Goal: Task Accomplishment & Management: Use online tool/utility

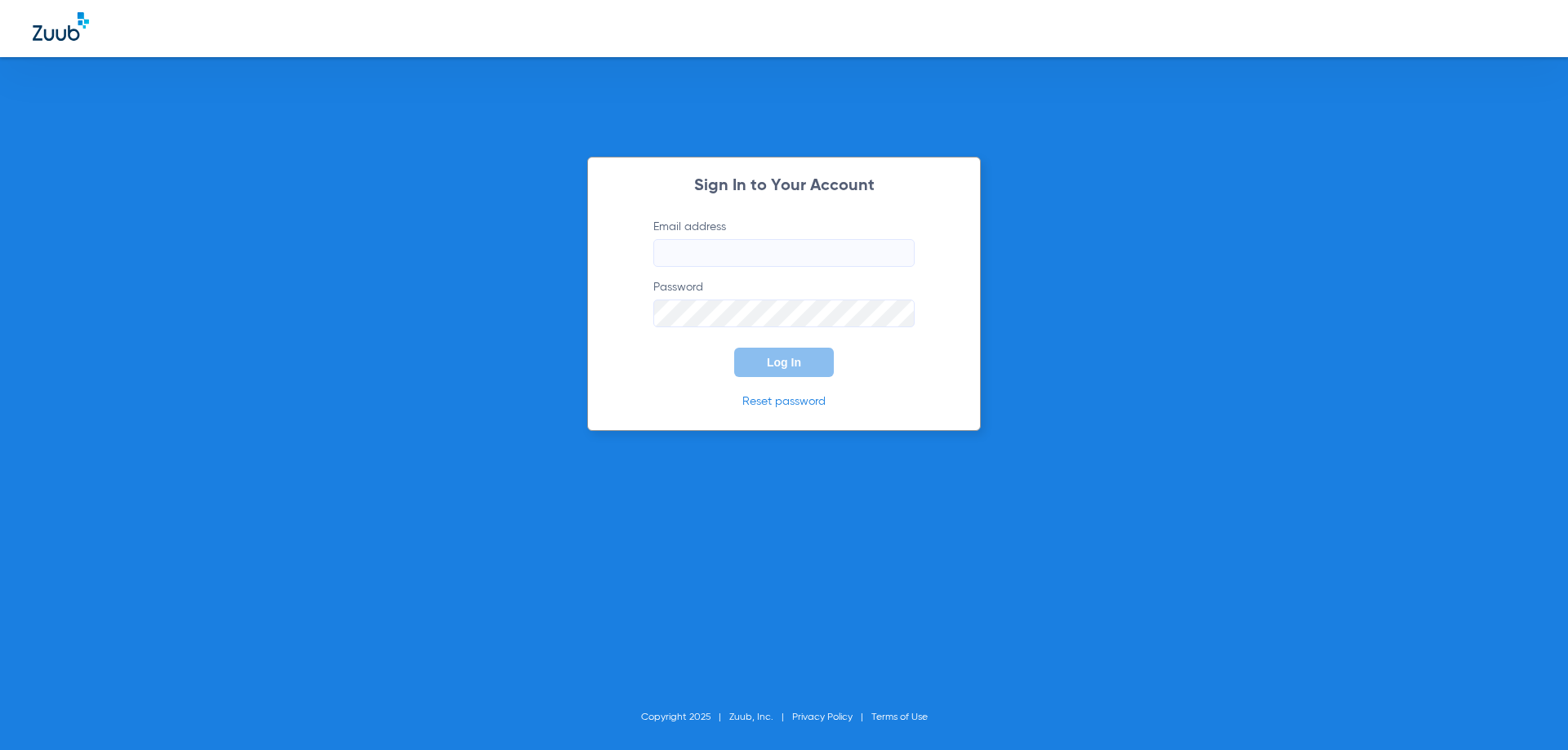
click at [757, 247] on input "Email address" at bounding box center [783, 253] width 261 height 27
type input "[EMAIL_ADDRESS][DOMAIN_NAME]"
click at [735, 348] on button "Log In" at bounding box center [784, 363] width 100 height 29
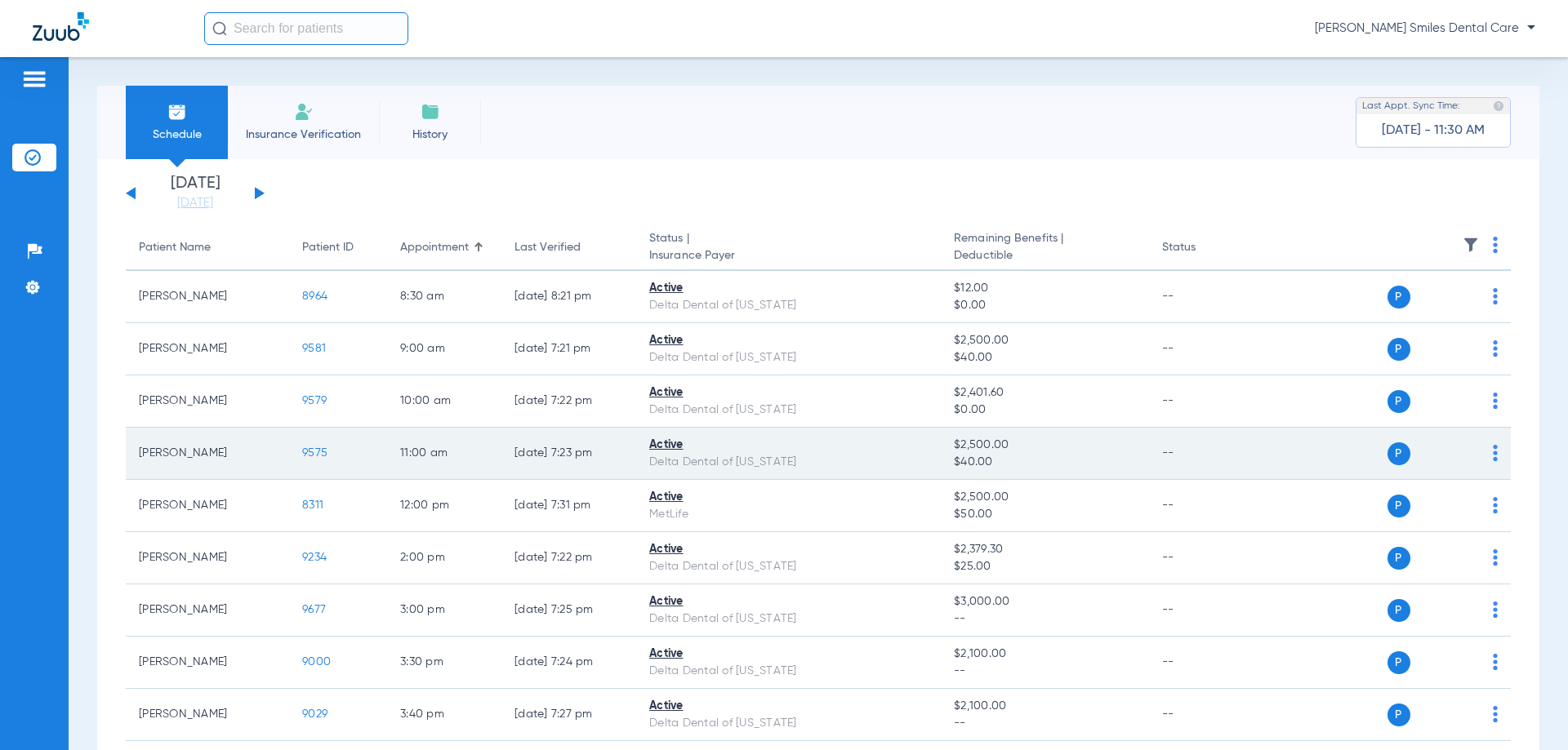
click at [314, 455] on span "9575" at bounding box center [315, 453] width 26 height 11
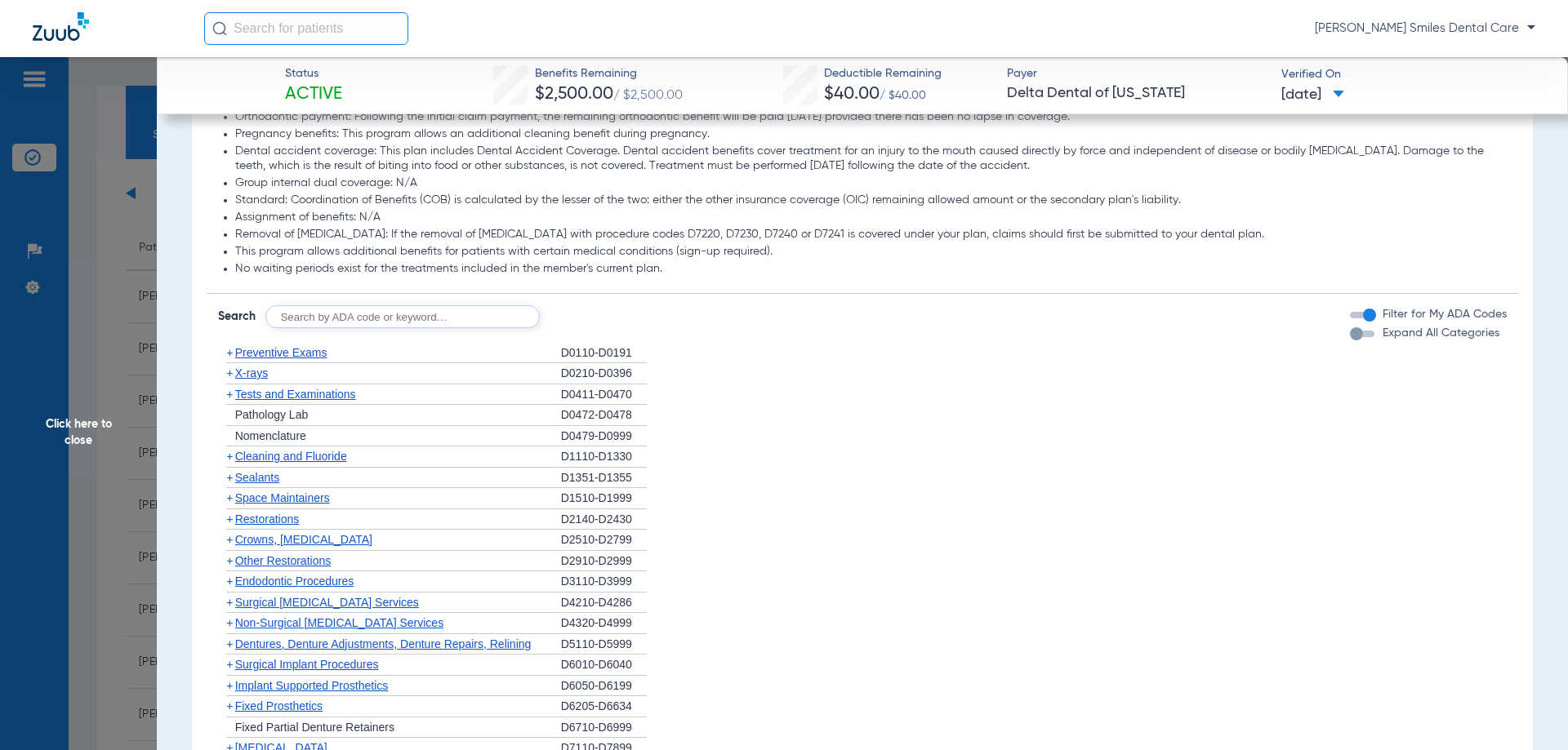
scroll to position [980, 0]
click at [279, 393] on span "Tests and Examinations" at bounding box center [296, 394] width 121 height 13
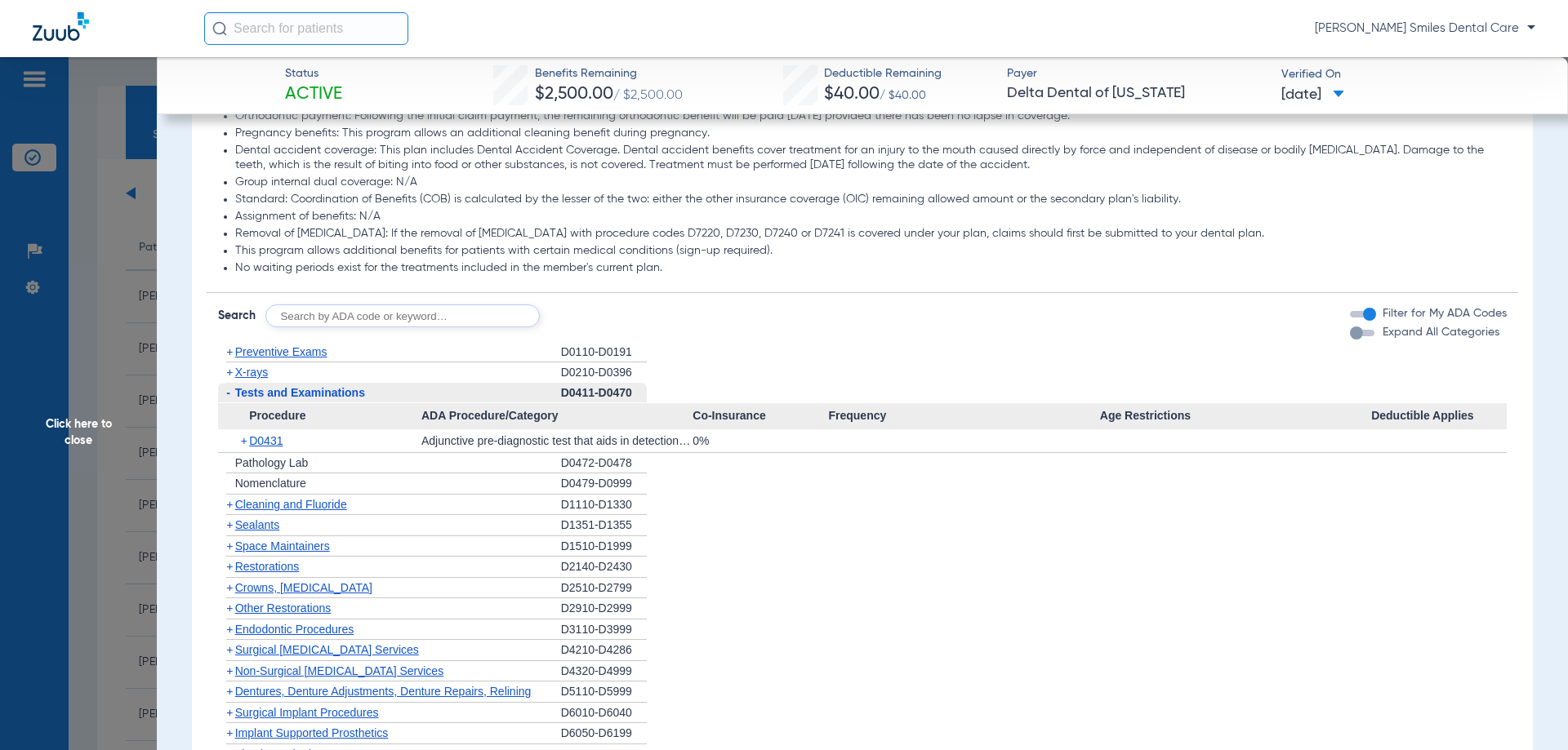
click at [285, 508] on span "Cleaning and Fluoride" at bounding box center [291, 505] width 112 height 13
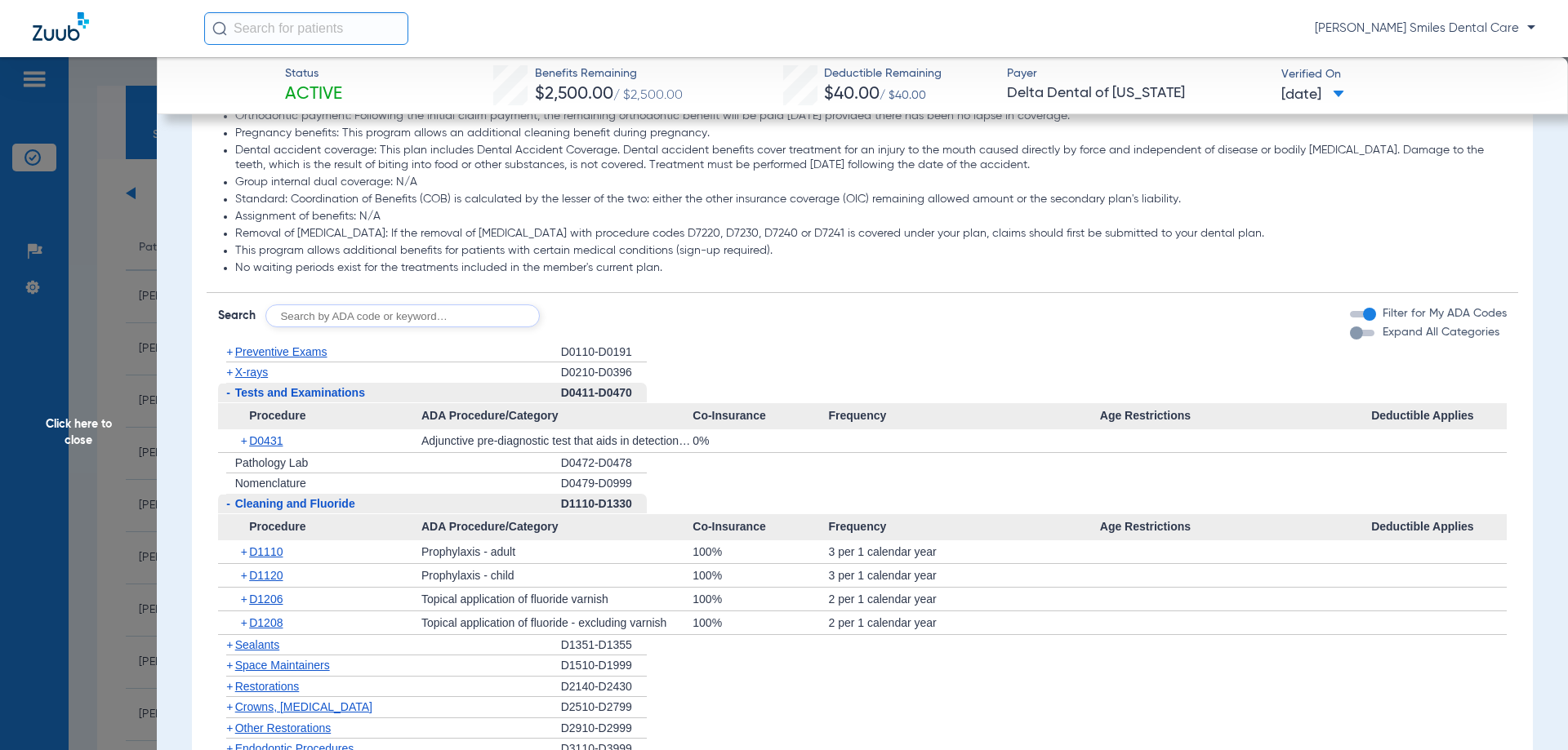
click at [83, 435] on span "Click here to close" at bounding box center [78, 431] width 157 height 750
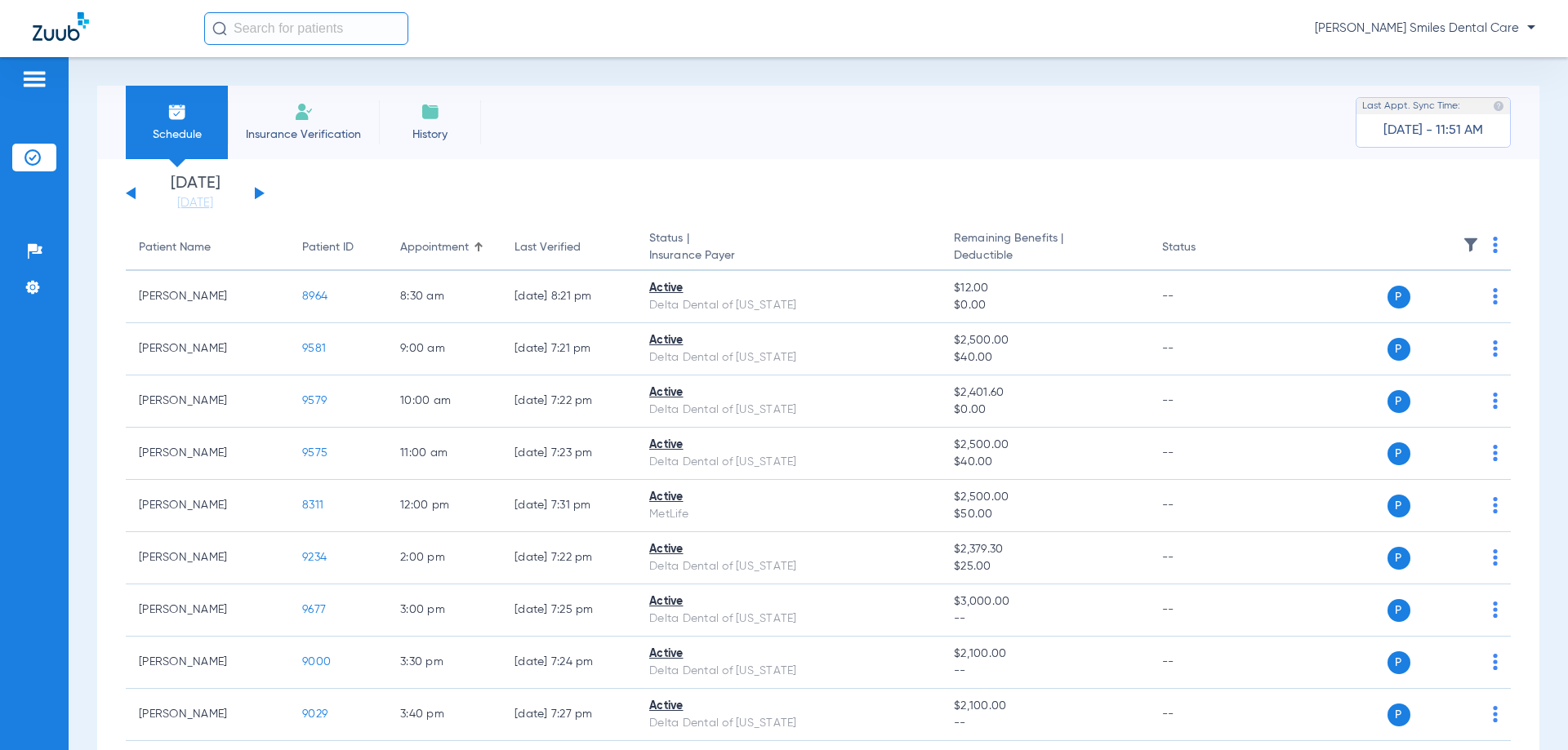
click at [259, 187] on div "[DATE] [DATE] [DATE] [DATE] [DATE] [DATE] [DATE] [DATE] [DATE] [DATE] [DATE] [D…" at bounding box center [195, 193] width 139 height 36
click at [259, 192] on button at bounding box center [259, 192] width 10 height 12
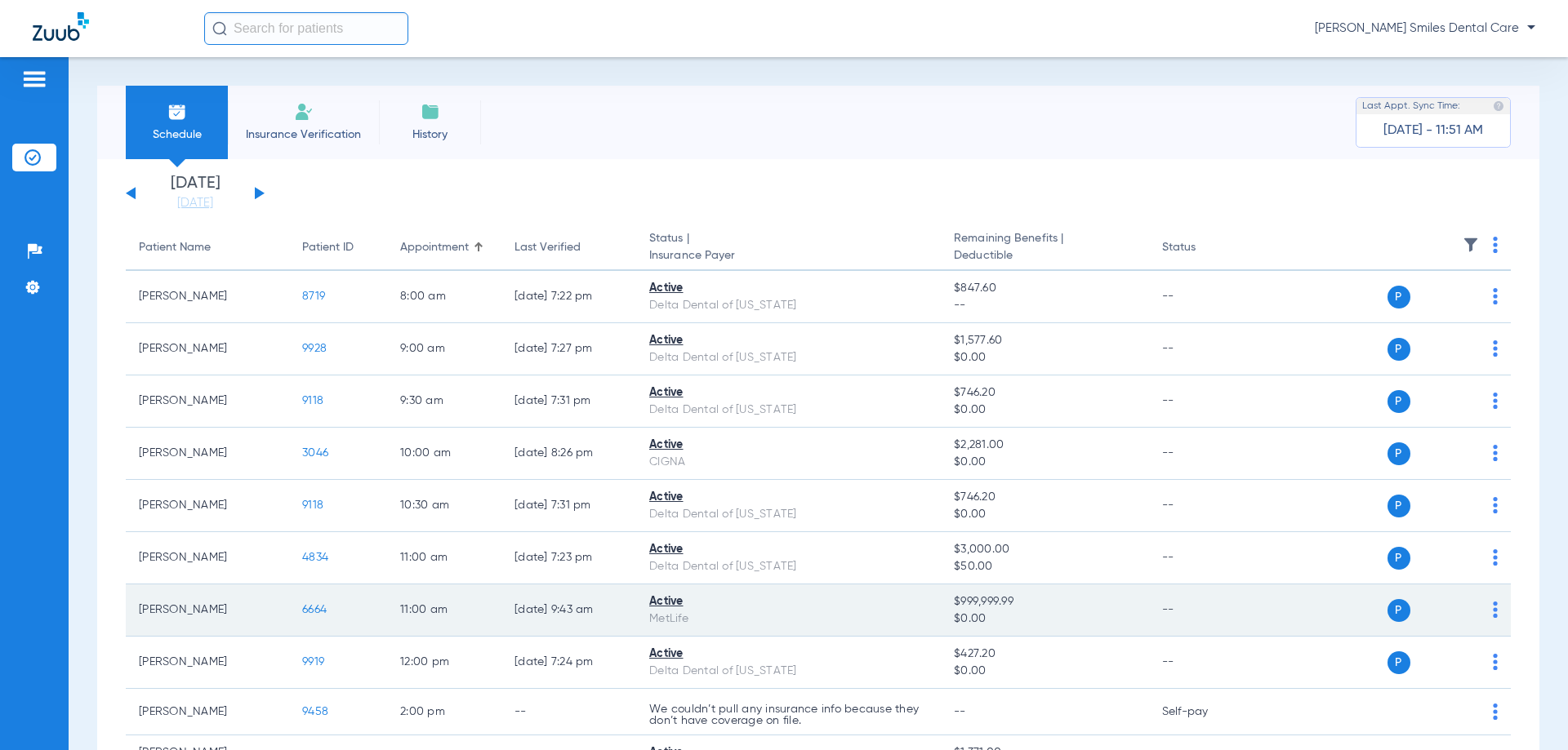
click at [313, 606] on span "6664" at bounding box center [314, 610] width 25 height 11
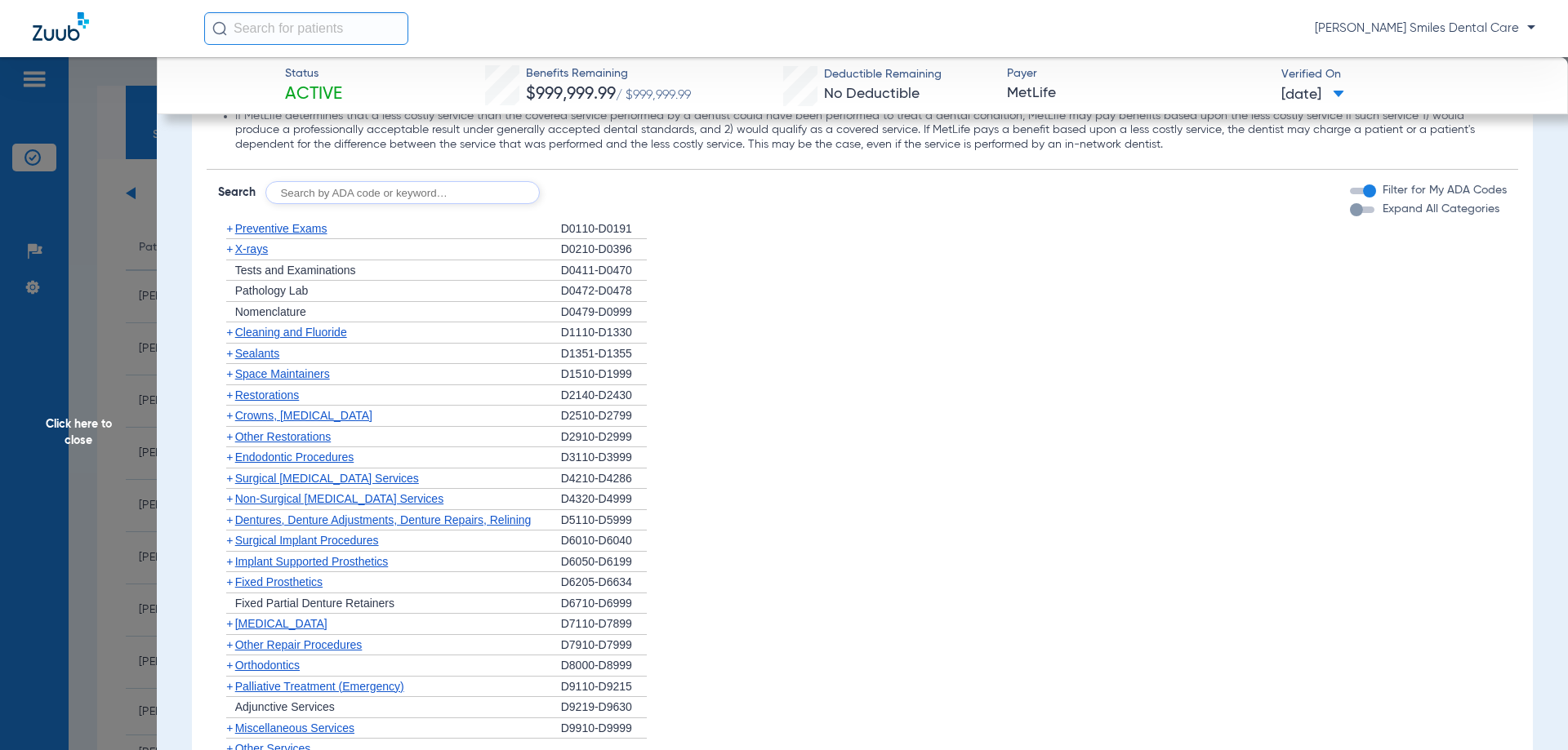
scroll to position [1630, 0]
click at [280, 478] on span "Surgical [MEDICAL_DATA] Services" at bounding box center [327, 477] width 184 height 13
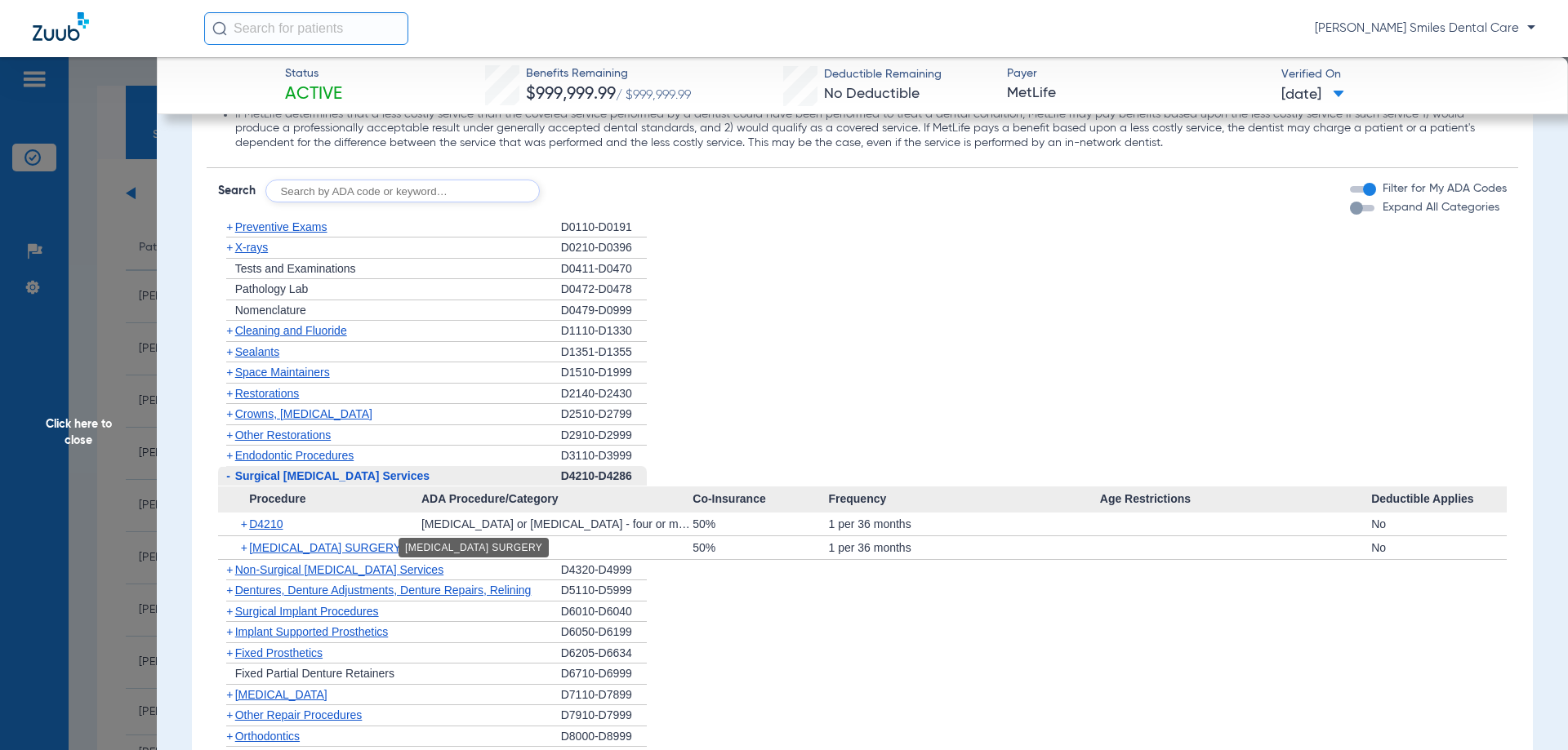
click at [364, 546] on span "[MEDICAL_DATA] SURGERY" at bounding box center [325, 548] width 152 height 13
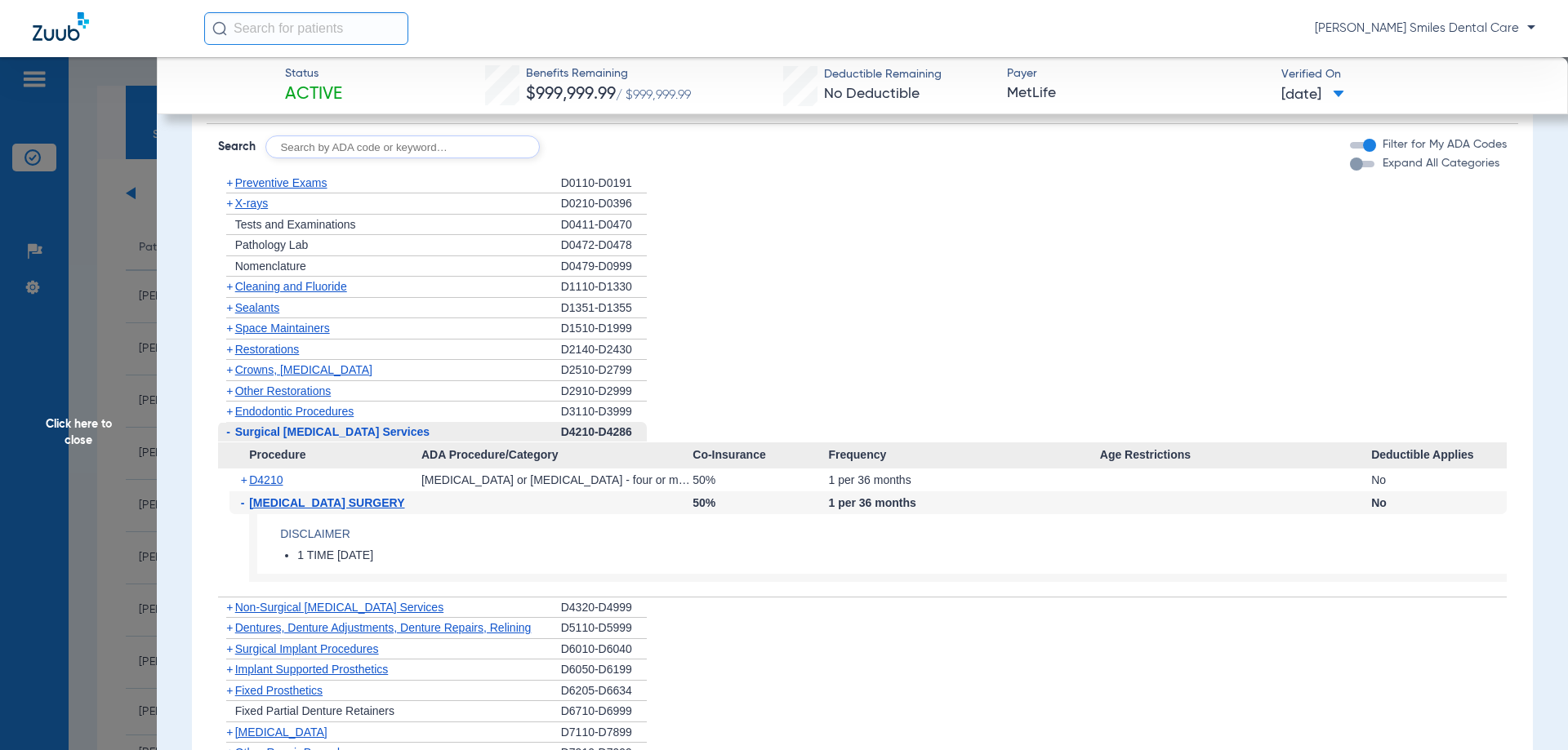
scroll to position [1712, 0]
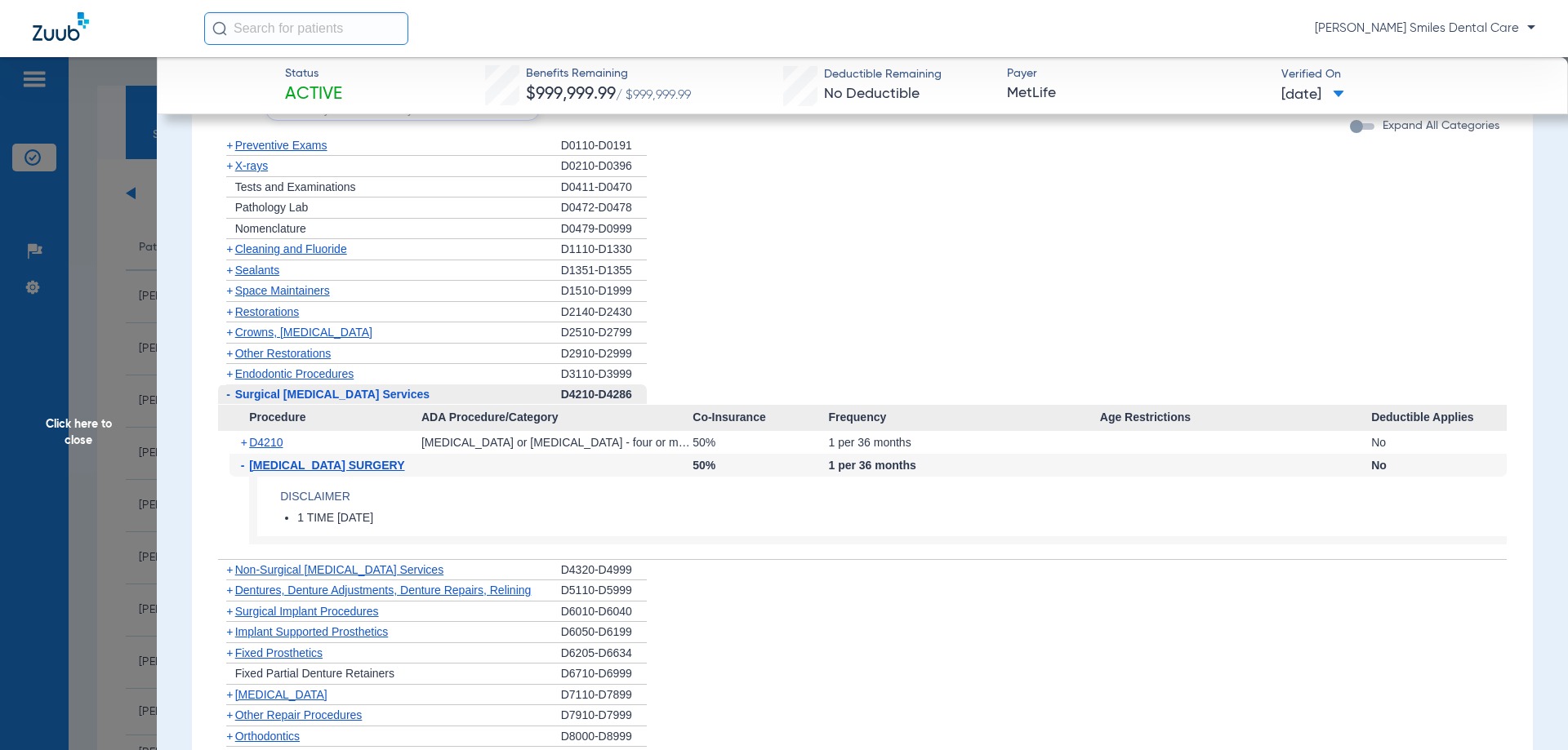
click at [323, 567] on span "Non-Surgical [MEDICAL_DATA] Services" at bounding box center [339, 570] width 208 height 13
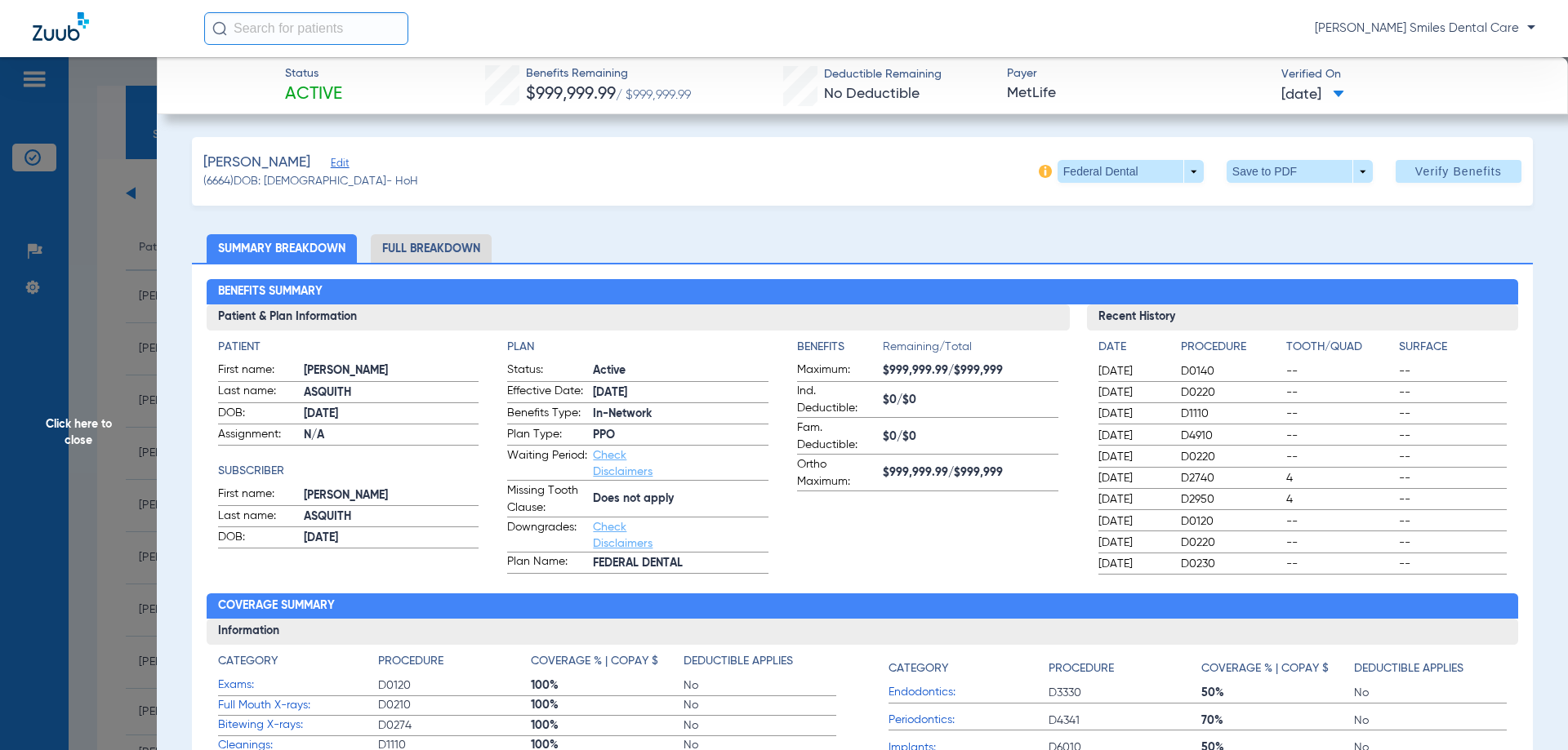
scroll to position [82, 0]
